Goal: Information Seeking & Learning: Compare options

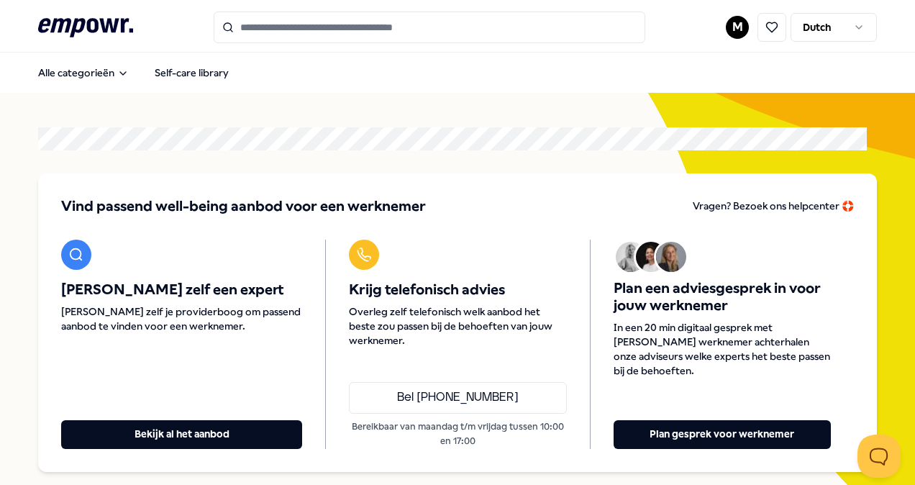
click at [301, 23] on input "Search for products, categories or subcategories" at bounding box center [430, 28] width 432 height 32
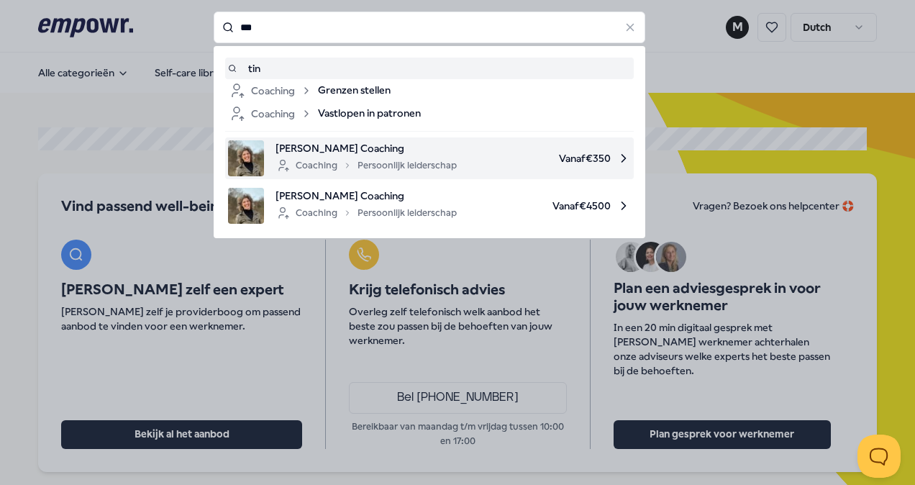
click at [340, 144] on span "[PERSON_NAME] Coaching" at bounding box center [366, 148] width 181 height 16
type input "***"
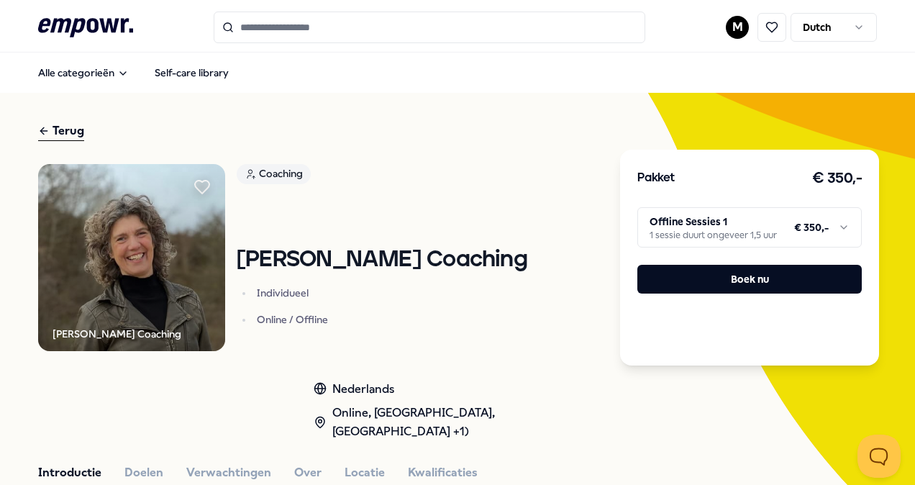
click at [835, 237] on html ".empowr-logo_svg__cls-1{fill:#03032f} M Dutch Alle categorieën Self-care librar…" at bounding box center [457, 242] width 915 height 485
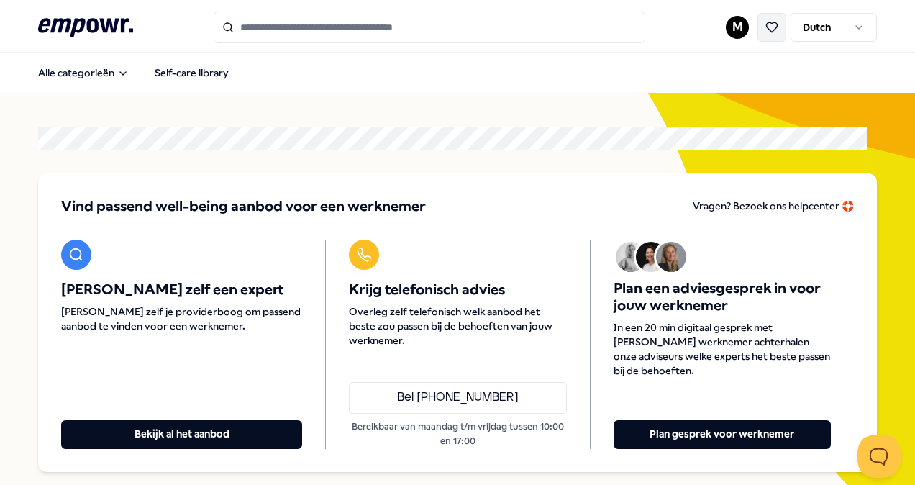
click at [767, 29] on icon at bounding box center [772, 27] width 11 height 10
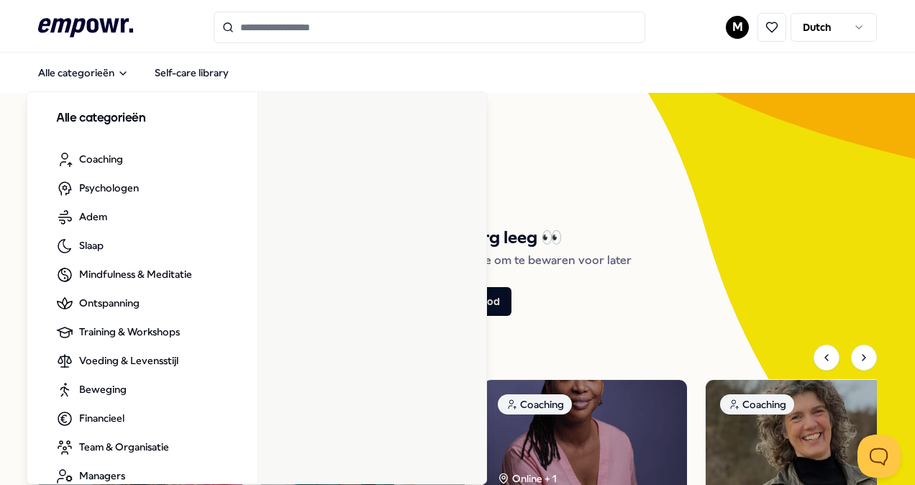
click at [83, 19] on icon at bounding box center [85, 27] width 95 height 19
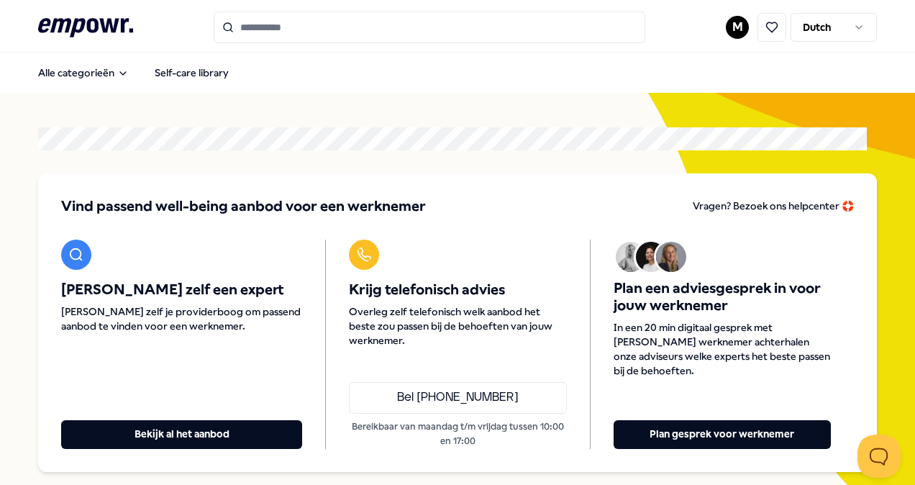
click at [340, 33] on input "Search for products, categories or subcategories" at bounding box center [430, 28] width 432 height 32
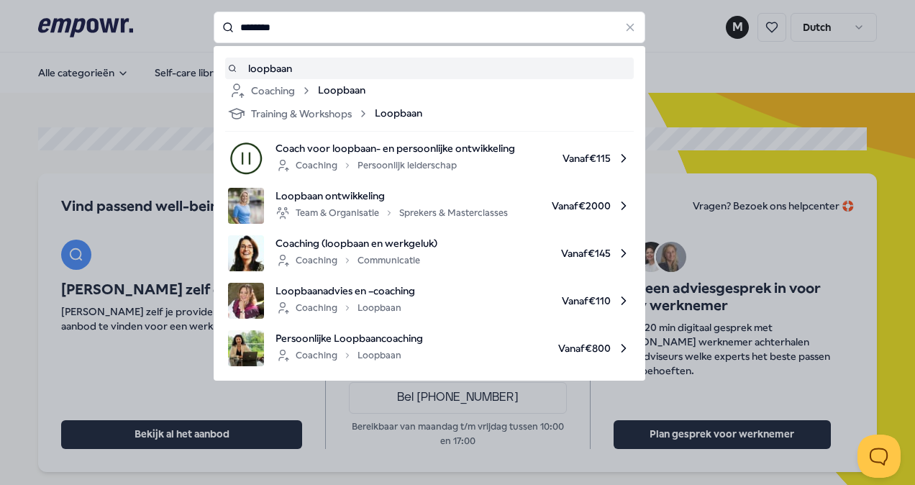
type input "********"
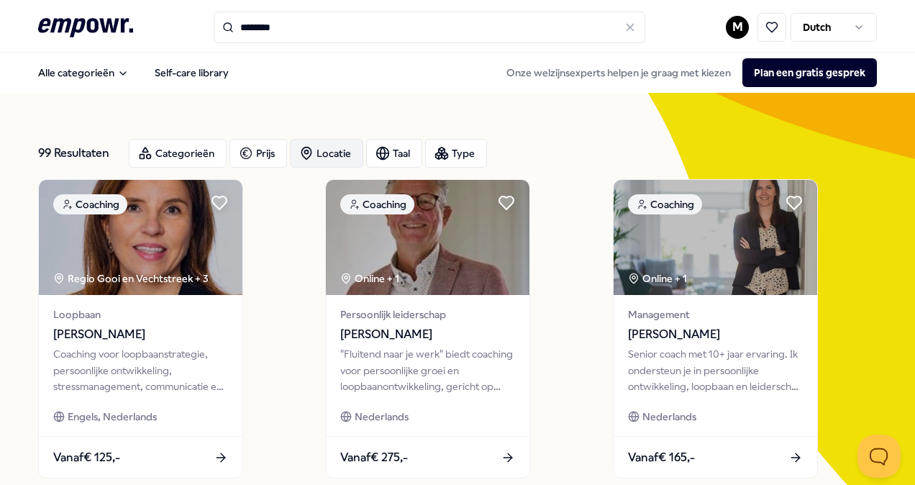
click at [319, 153] on div "Locatie" at bounding box center [326, 153] width 73 height 29
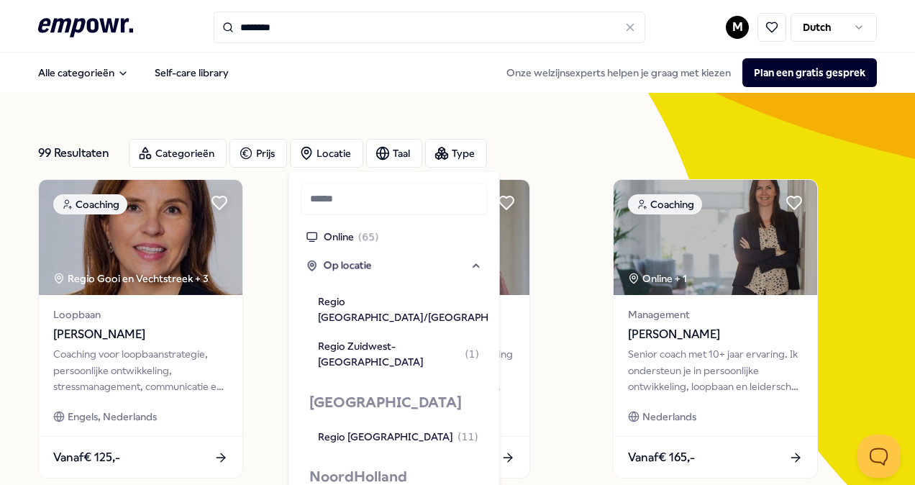
scroll to position [792, 0]
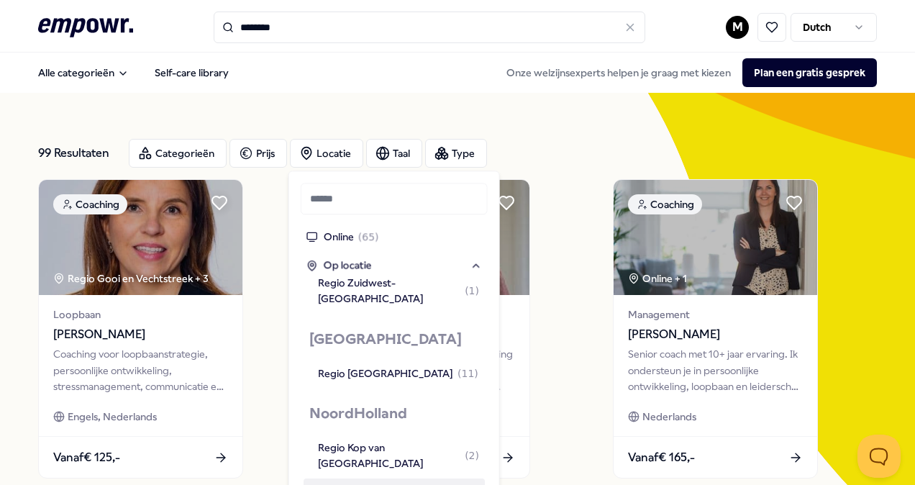
click at [353, 484] on div "Regio Alkmaar ( 2 )" at bounding box center [395, 492] width 154 height 16
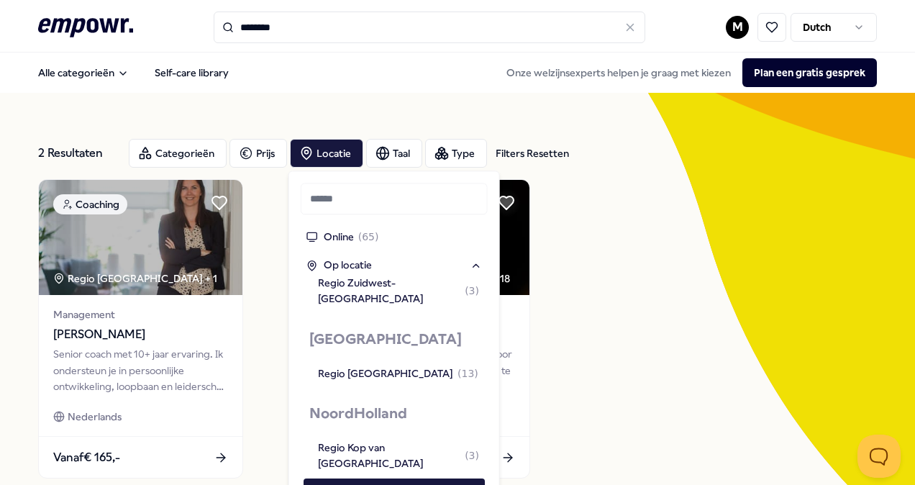
click at [639, 327] on div "Coaching Regio [GEOGRAPHIC_DATA] + 1 Management [PERSON_NAME] Senior coach met …" at bounding box center [457, 328] width 839 height 299
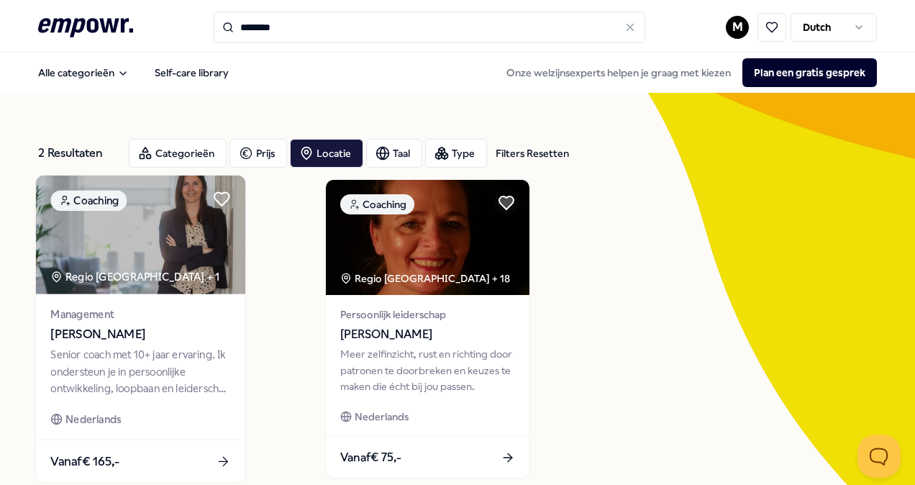
click at [186, 374] on div "Senior coach met 10+ jaar ervaring. Ik ondersteun je in persoonlijke ontwikkeli…" at bounding box center [140, 372] width 180 height 50
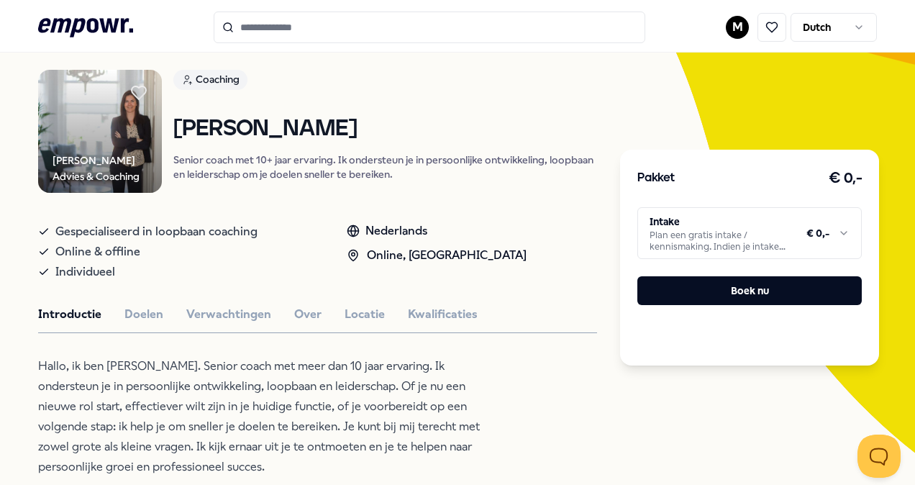
scroll to position [72, 0]
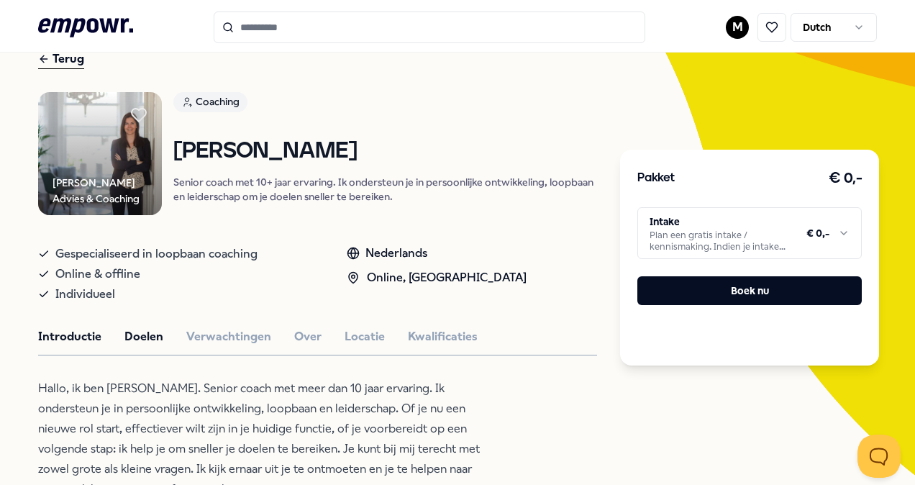
click at [134, 330] on button "Doelen" at bounding box center [143, 336] width 39 height 19
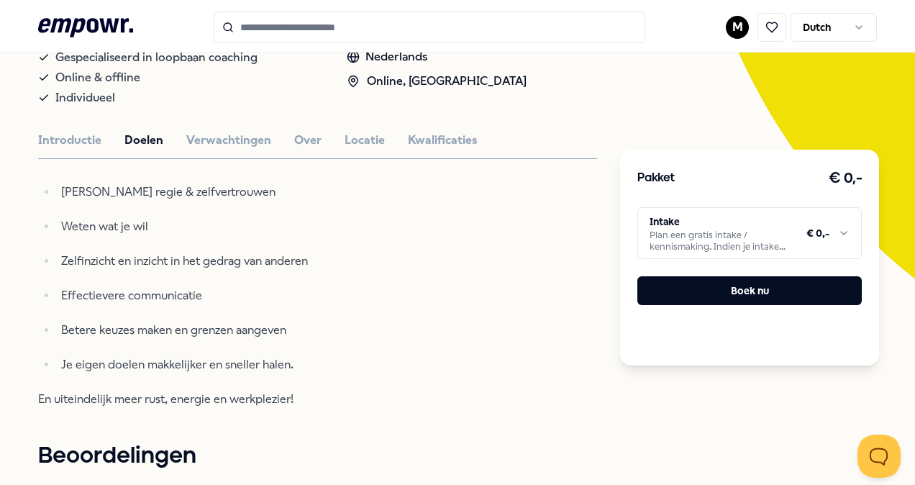
scroll to position [288, 0]
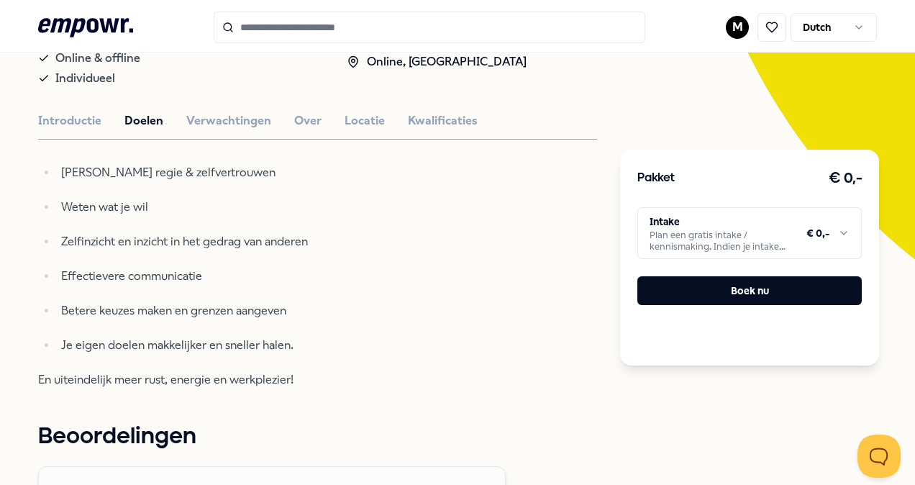
type input "********"
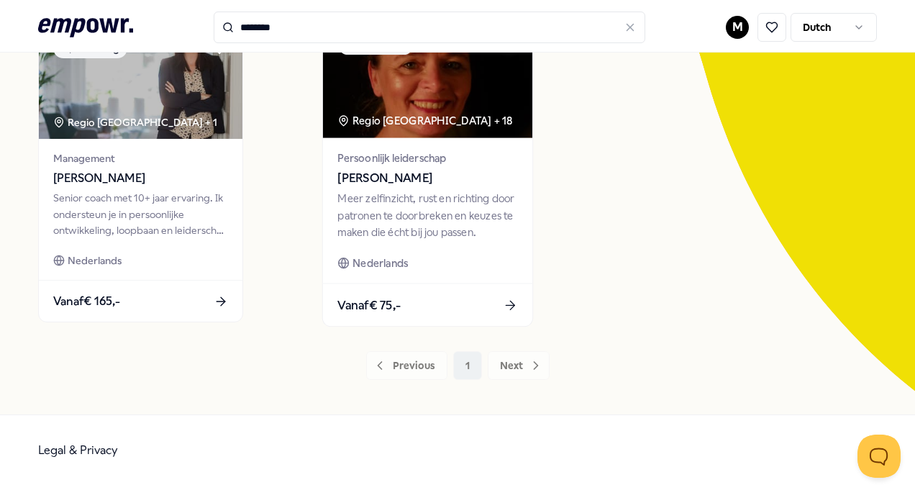
click at [389, 194] on div "Meer zelfinzicht, rust en richting door patronen te doorbreken en keuzes te mak…" at bounding box center [428, 216] width 180 height 50
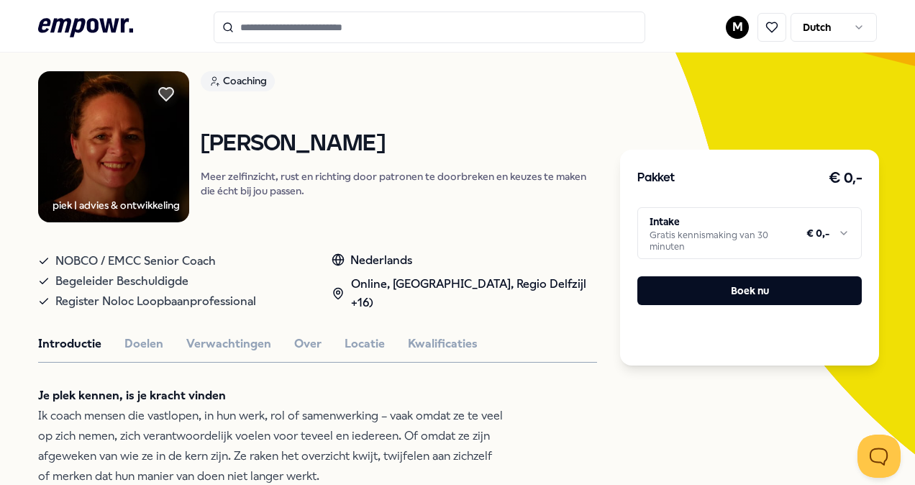
scroll to position [165, 0]
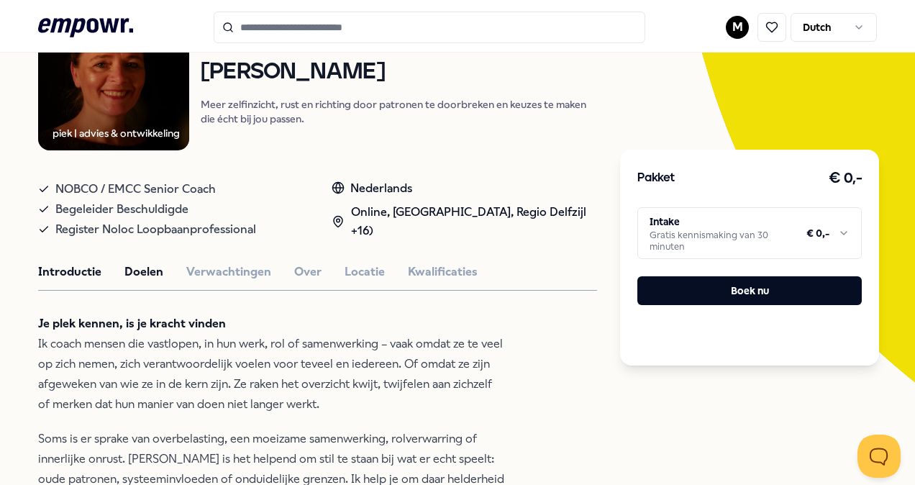
click at [134, 266] on button "Doelen" at bounding box center [143, 272] width 39 height 19
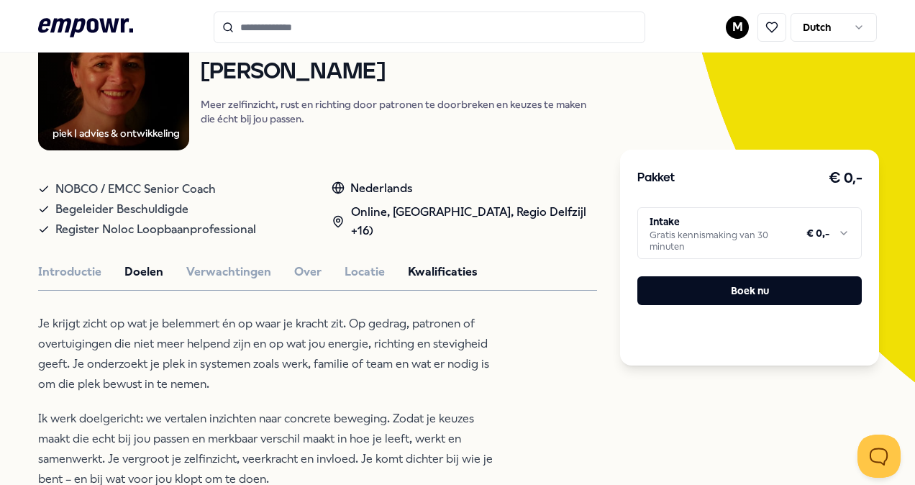
click at [433, 271] on button "Kwalificaties" at bounding box center [443, 272] width 70 height 19
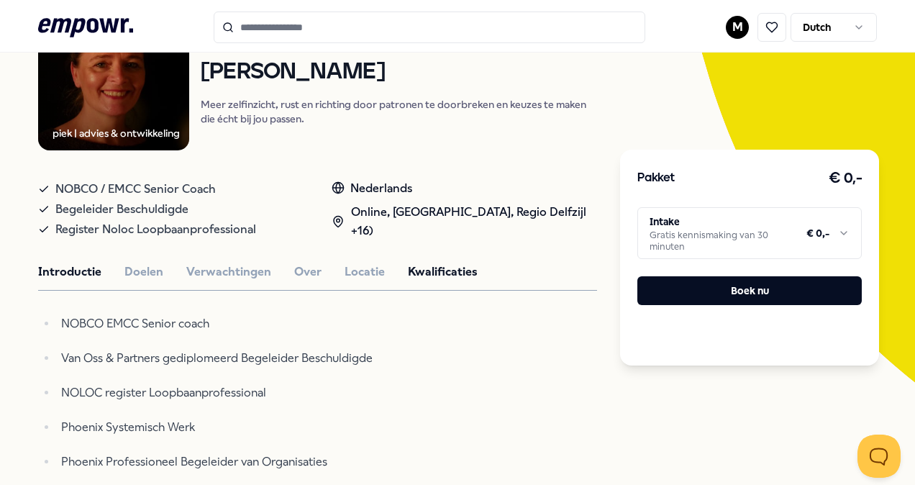
click at [63, 266] on button "Introductie" at bounding box center [69, 272] width 63 height 19
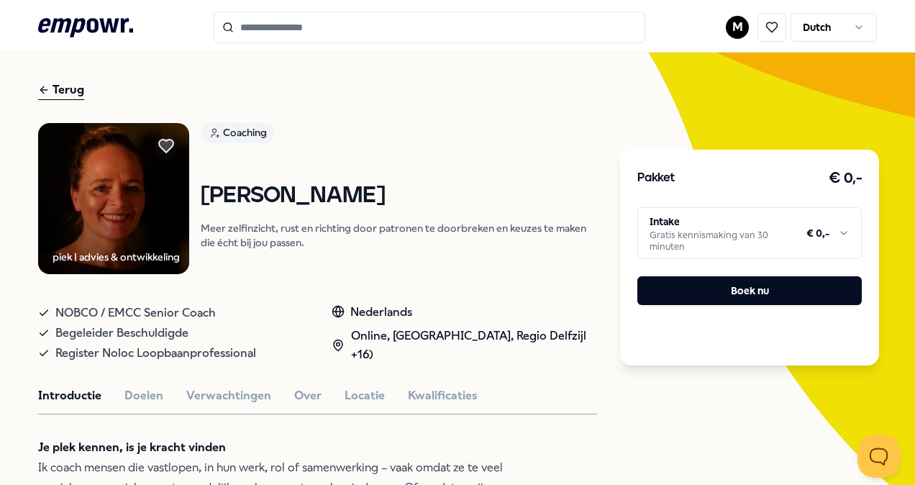
scroll to position [21, 0]
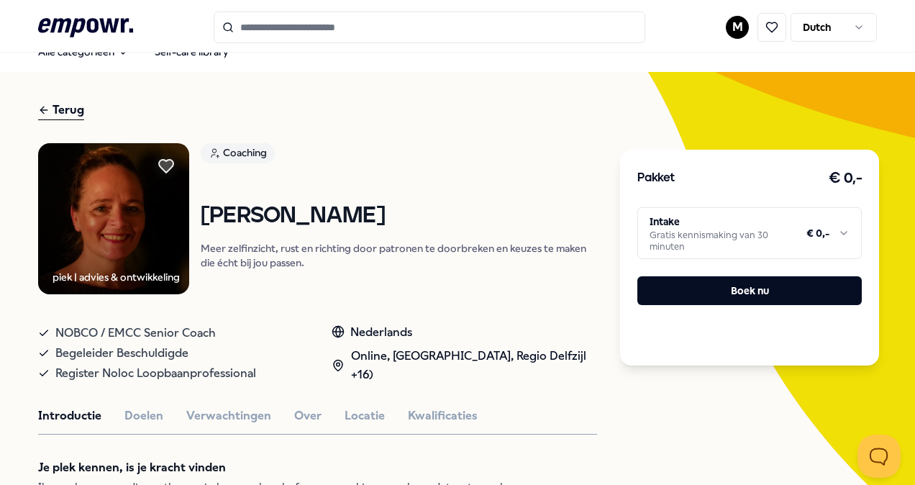
drag, startPoint x: 397, startPoint y: 215, endPoint x: 197, endPoint y: 214, distance: 200.1
click at [197, 214] on div "piek | advies & ontwikkeling Coaching [PERSON_NAME] [PERSON_NAME] zelfinzicht, …" at bounding box center [317, 218] width 559 height 151
drag, startPoint x: 197, startPoint y: 214, endPoint x: 236, endPoint y: 212, distance: 38.9
copy h1 "[PERSON_NAME]"
click at [48, 111] on icon at bounding box center [44, 109] width 12 height 17
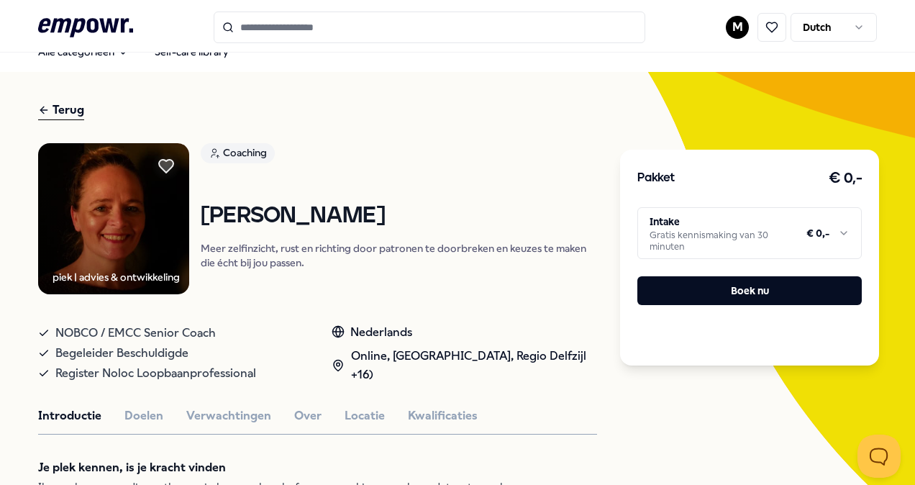
type input "********"
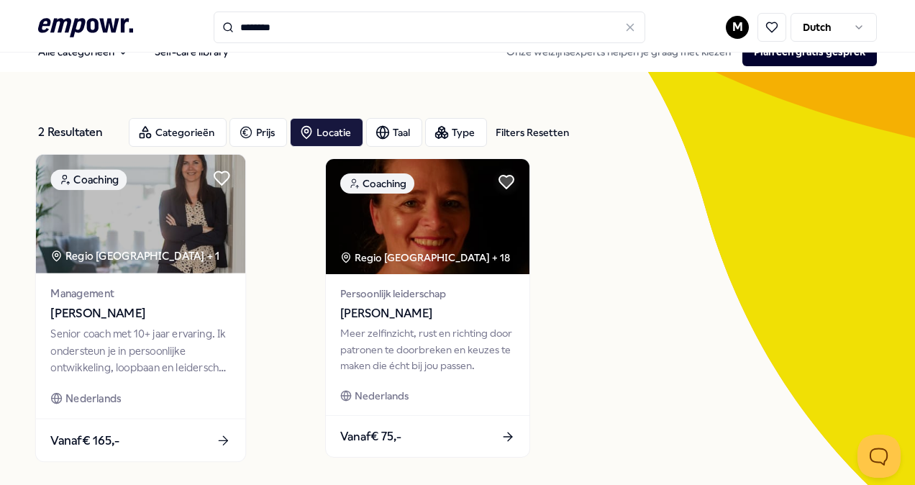
click at [108, 320] on span "[PERSON_NAME]" at bounding box center [140, 313] width 180 height 19
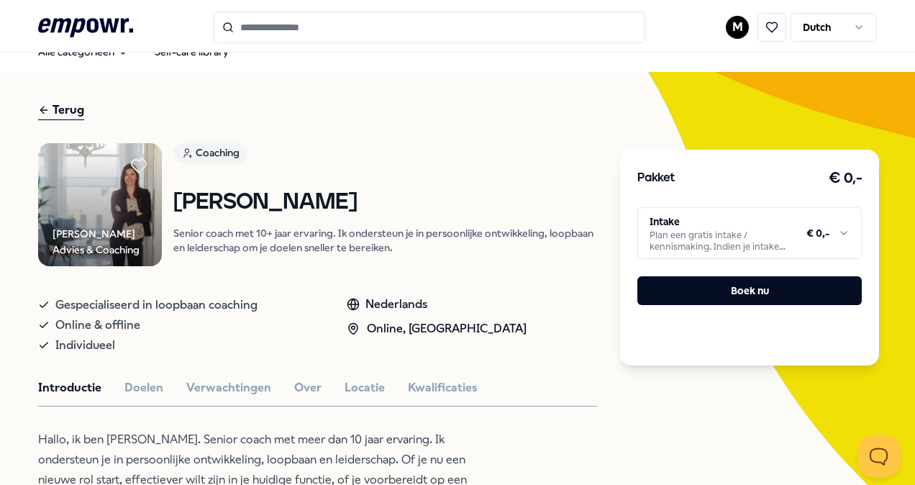
drag, startPoint x: 384, startPoint y: 194, endPoint x: 167, endPoint y: 202, distance: 216.7
click at [167, 202] on div "[PERSON_NAME] Advies & Coaching Coaching [PERSON_NAME] Senior coach met 10+ jaa…" at bounding box center [317, 205] width 559 height 124
copy h1 "[PERSON_NAME]"
